Goal: Navigation & Orientation: Find specific page/section

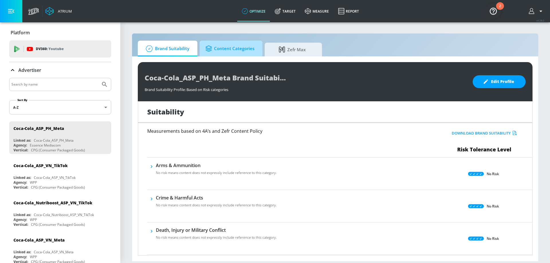
click at [228, 51] on span "Content Categories" at bounding box center [230, 49] width 49 height 14
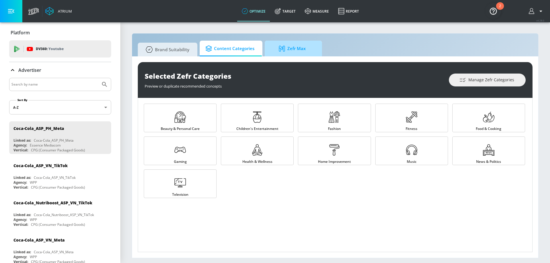
click at [300, 49] on span "Zefr Max" at bounding box center [293, 49] width 44 height 14
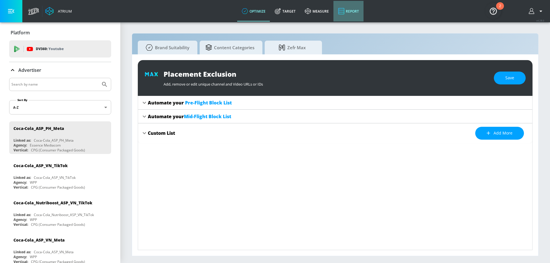
click at [352, 11] on link "Report" at bounding box center [349, 11] width 30 height 21
